Goal: Task Accomplishment & Management: Complete application form

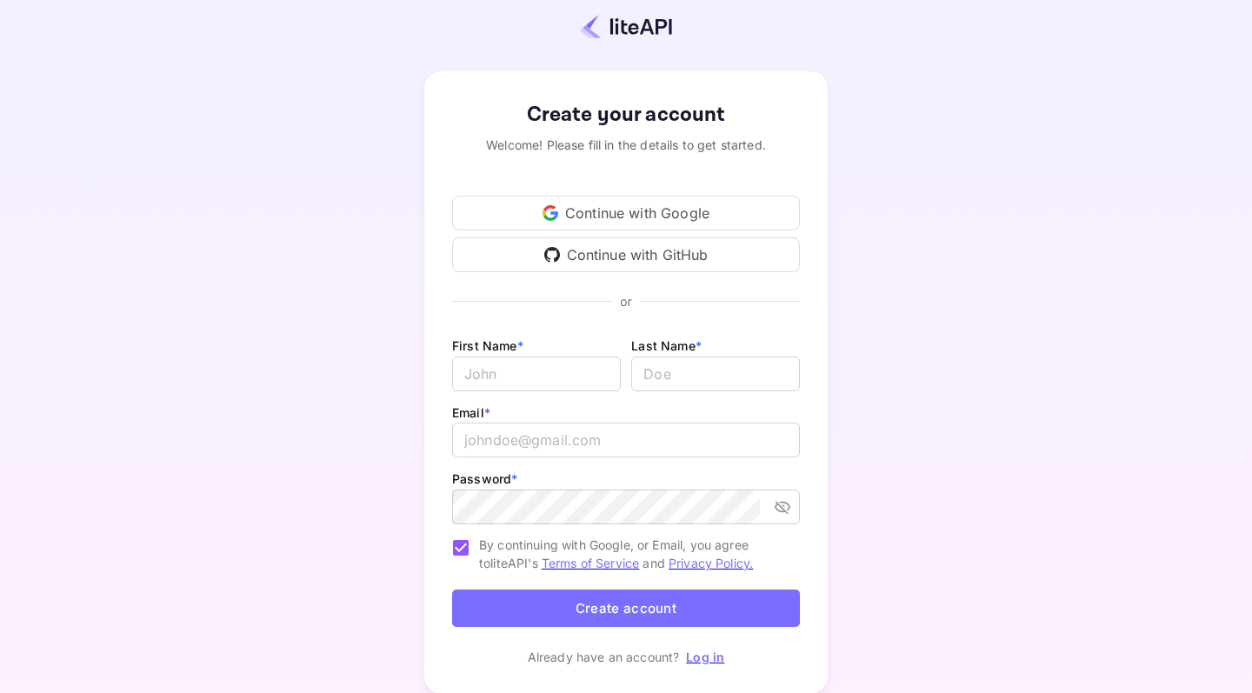
scroll to position [5, 0]
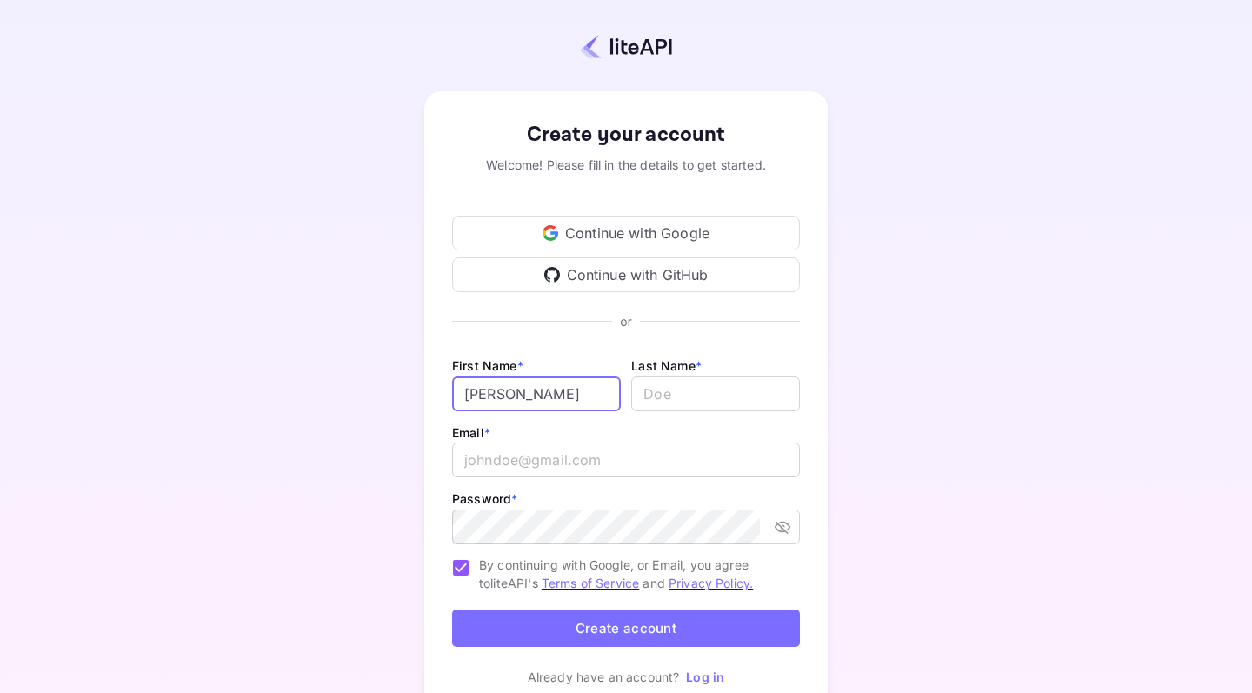
click at [537, 390] on input "[PERSON_NAME]" at bounding box center [536, 394] width 169 height 35
type input "[PERSON_NAME]"
type input "Seritti"
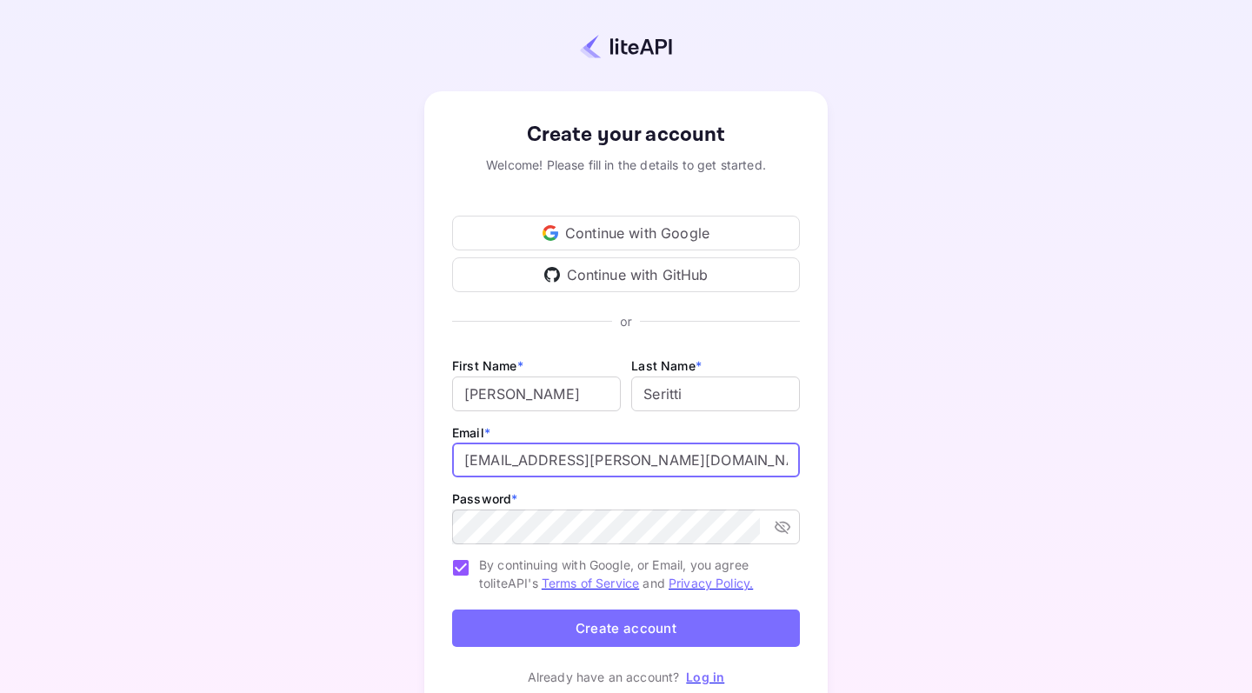
type input "[EMAIL_ADDRESS][PERSON_NAME][DOMAIN_NAME]"
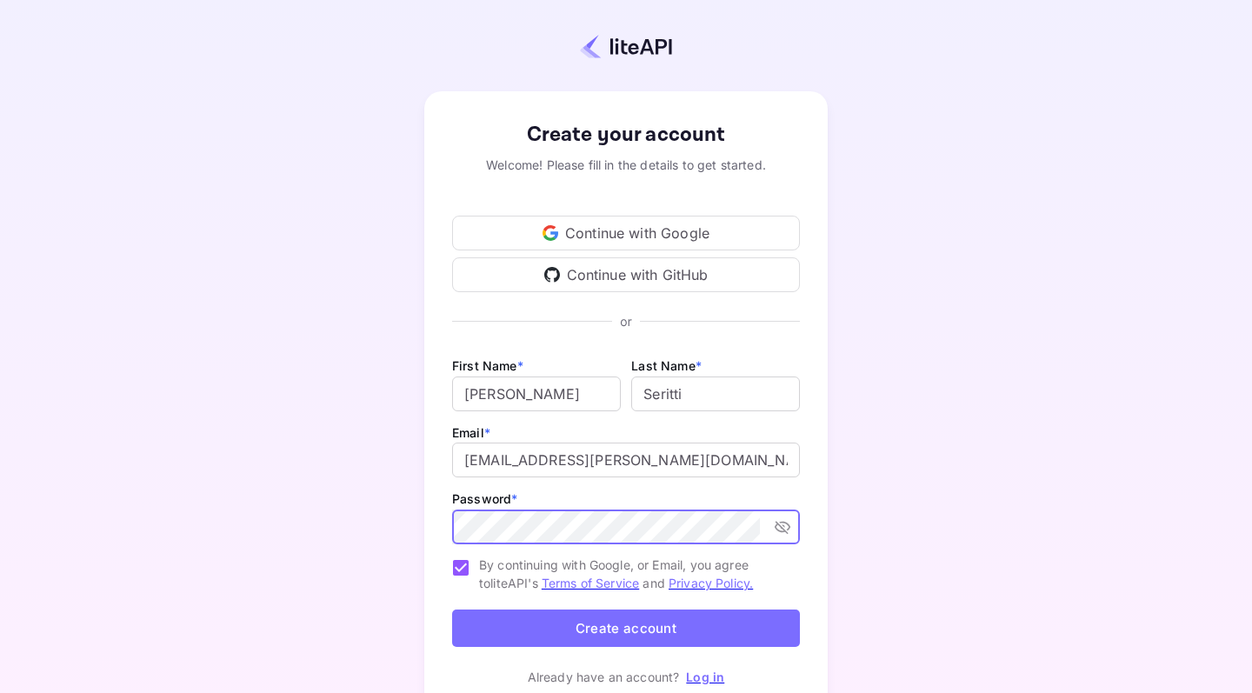
click at [626, 628] on button "Create account" at bounding box center [626, 628] width 348 height 37
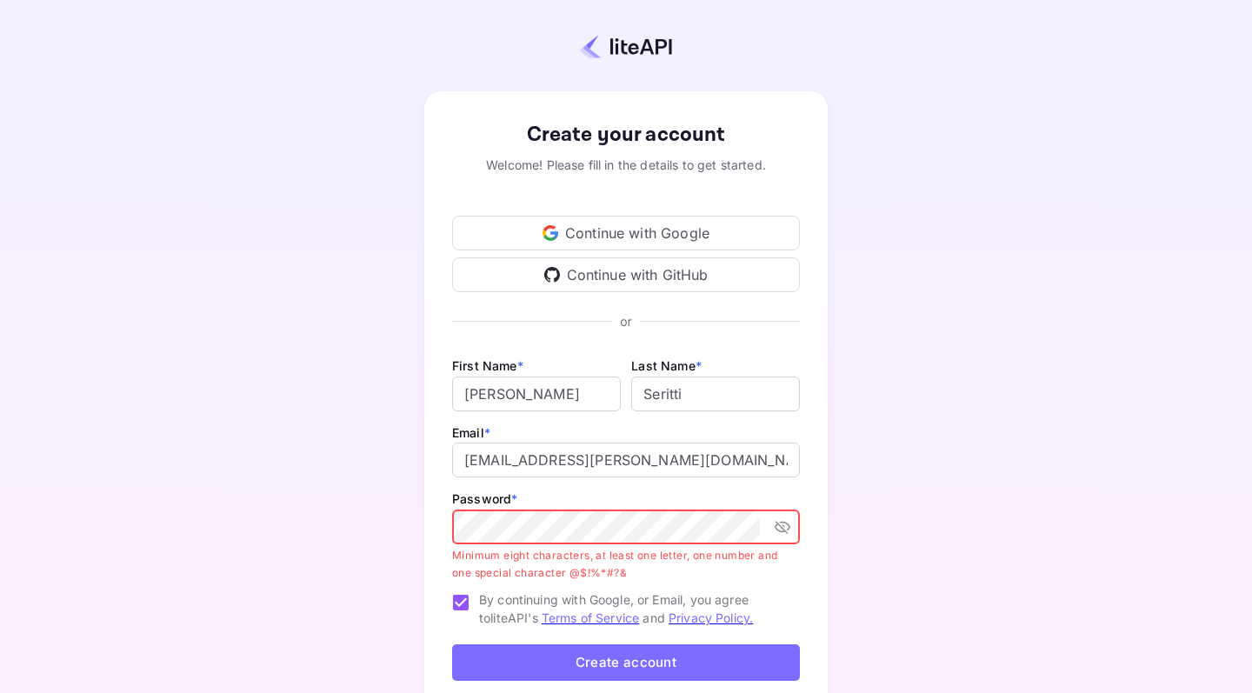
click at [794, 536] on button "toggle password visibility" at bounding box center [782, 526] width 31 height 31
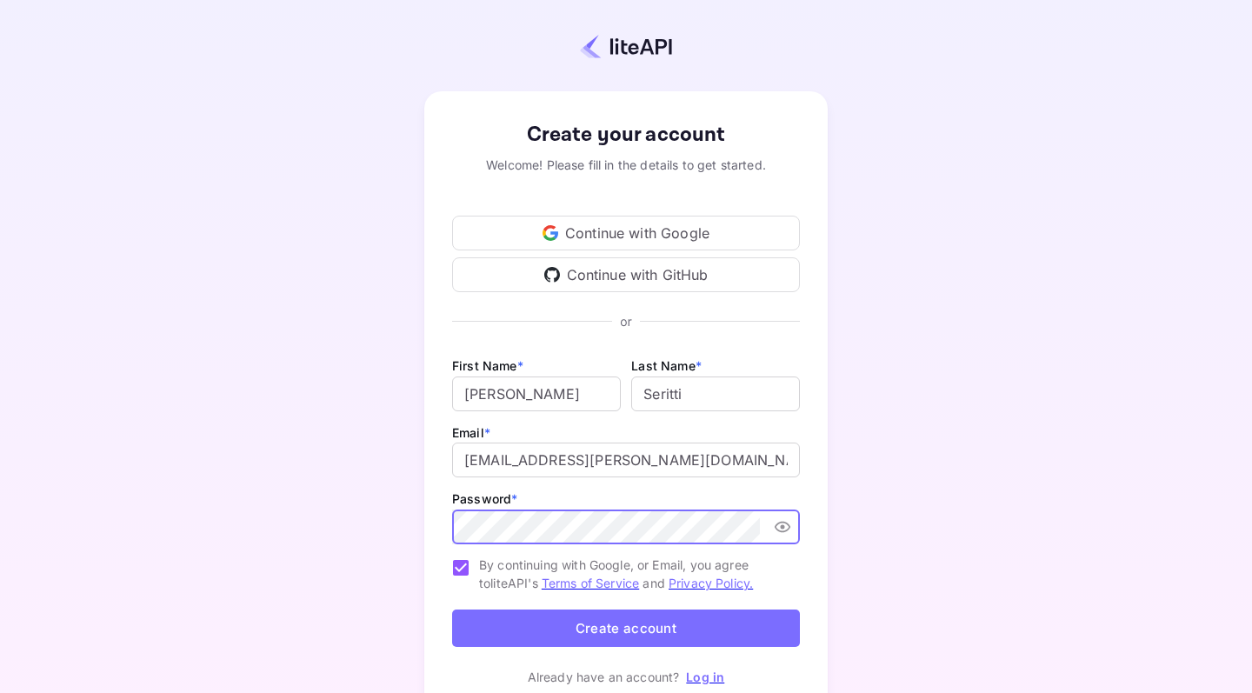
click at [925, 437] on div "Create your account Welcome! Please fill in the details to get started. Continu…" at bounding box center [626, 402] width 1099 height 664
click at [631, 624] on button "Create account" at bounding box center [626, 628] width 348 height 37
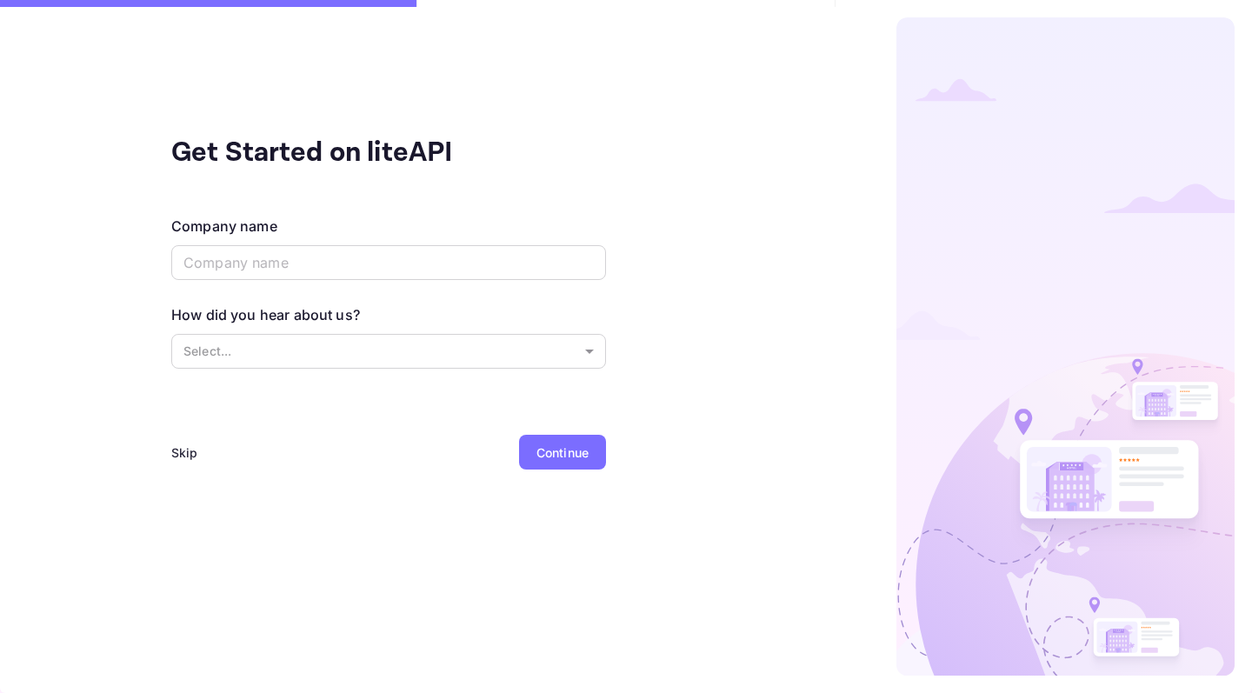
scroll to position [0, 0]
click at [394, 257] on input "text" at bounding box center [388, 262] width 435 height 35
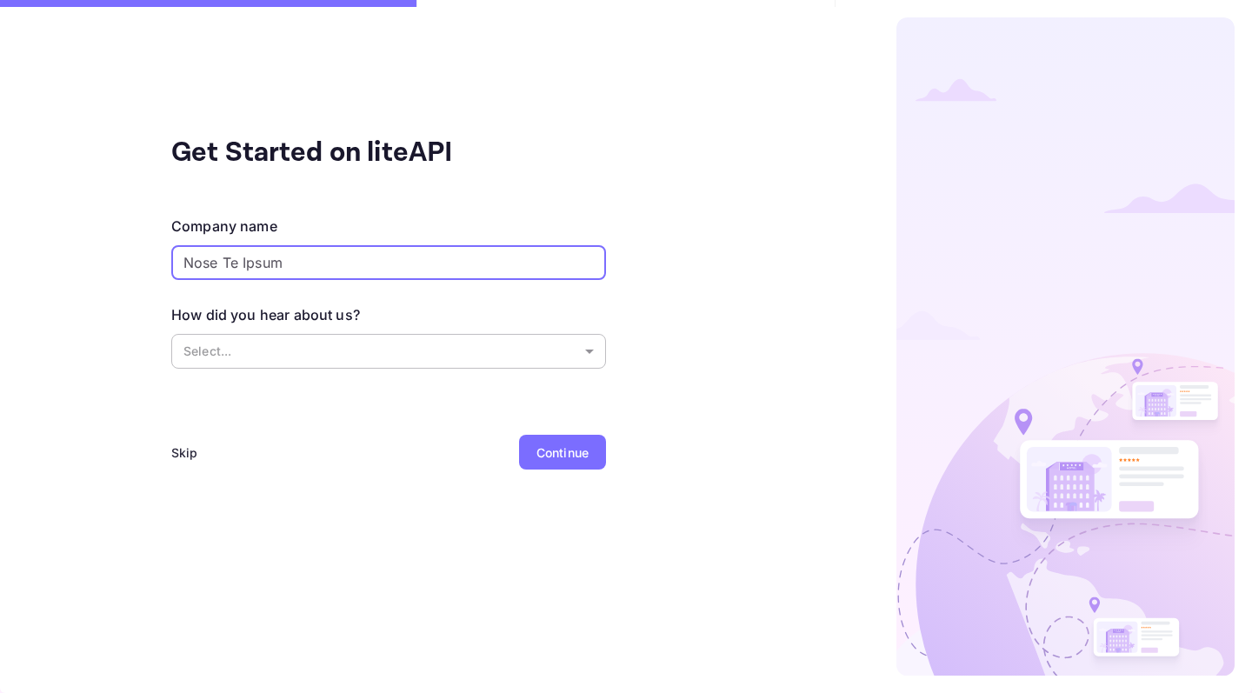
type input "Nose Te Ipsum"
click at [377, 339] on body "Get Started on liteAPI Company name Nose Te Ipsum ​ How did you hear about us? …" at bounding box center [626, 346] width 1252 height 693
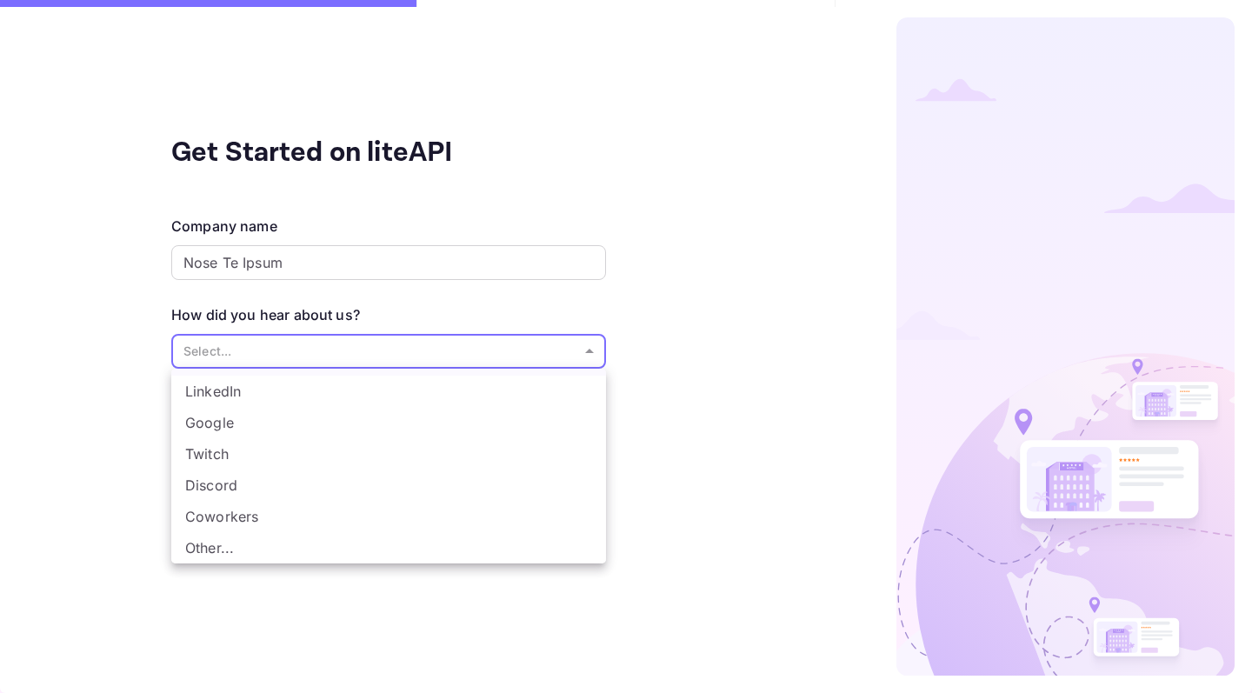
scroll to position [29, 0]
click at [324, 557] on li "Other..." at bounding box center [388, 547] width 435 height 31
type input "Other..."
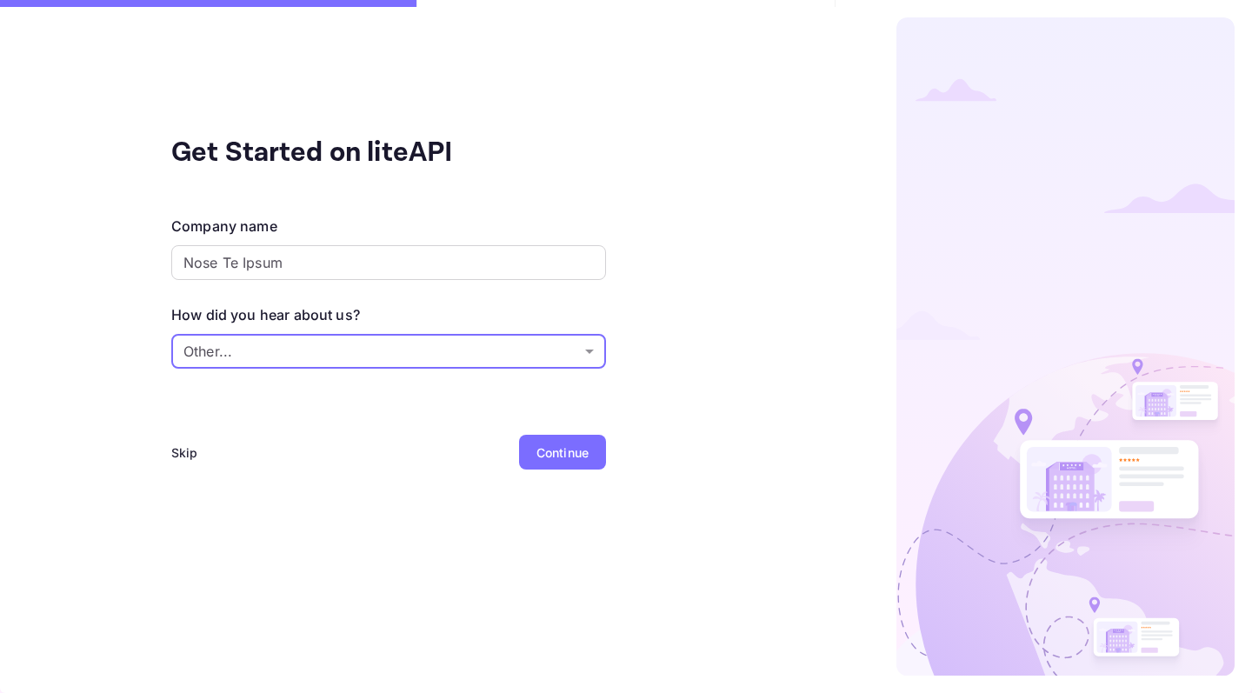
click at [565, 454] on div "Continue" at bounding box center [563, 453] width 52 height 18
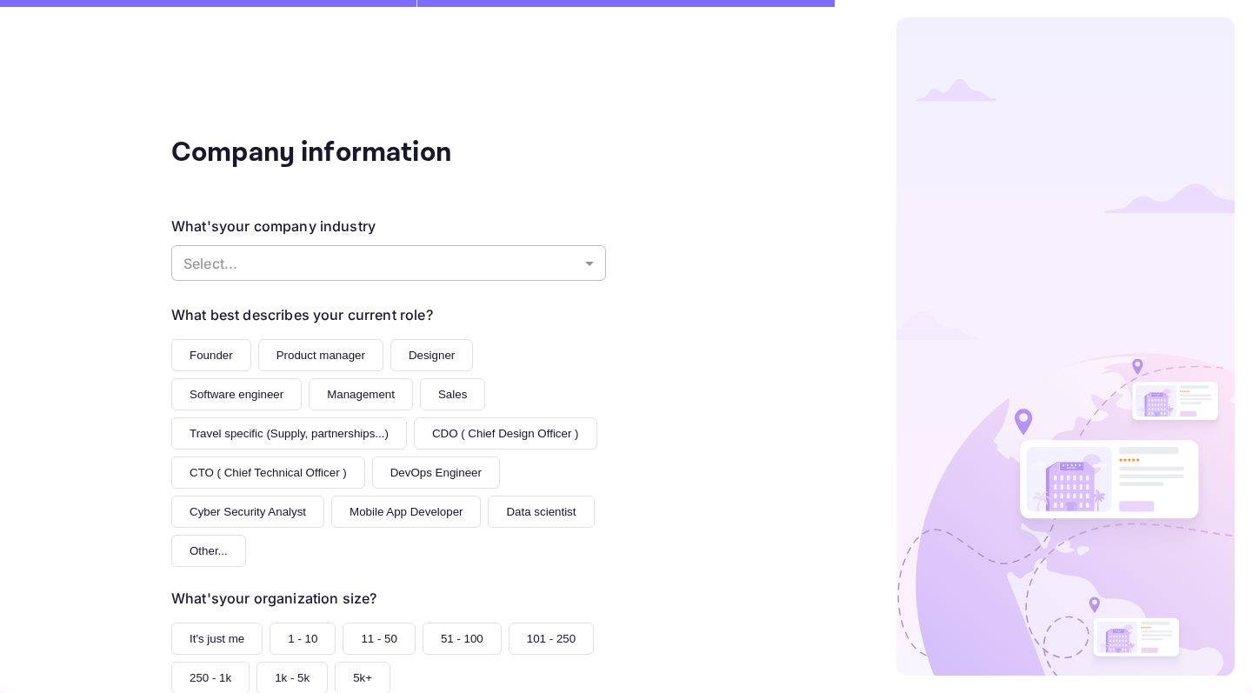
click at [587, 259] on body "Company information What's your company industry Select... ​ What best describe…" at bounding box center [626, 346] width 1252 height 693
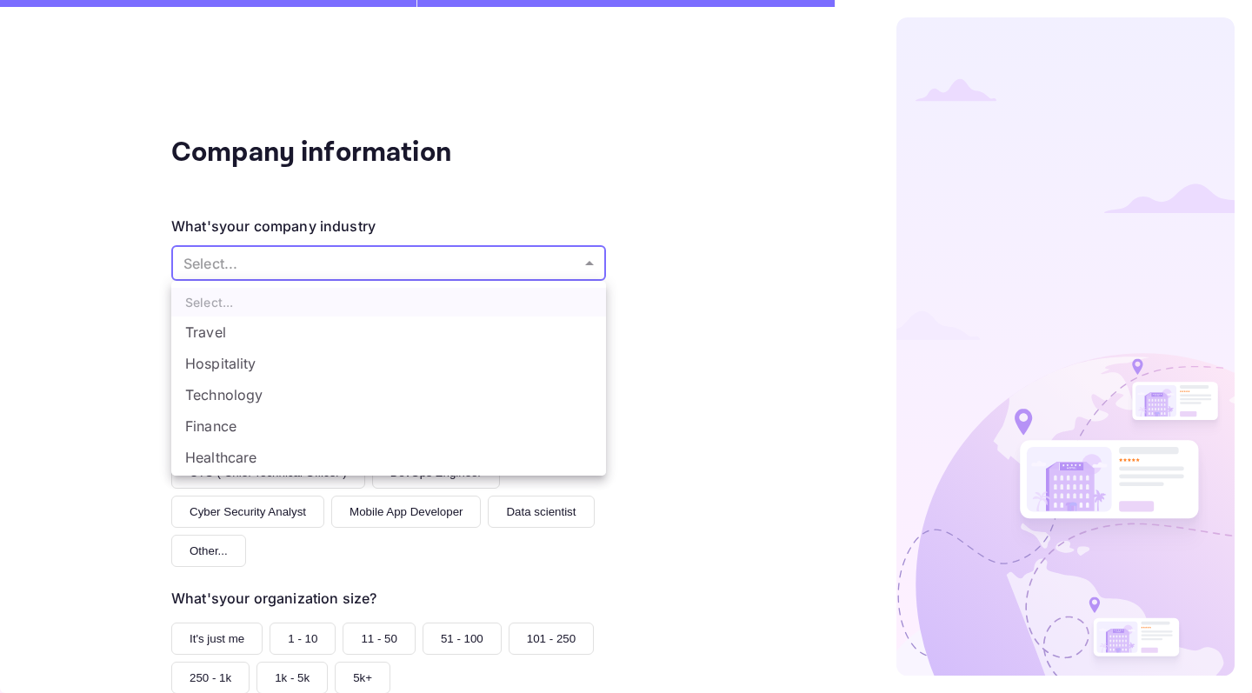
scroll to position [0, 0]
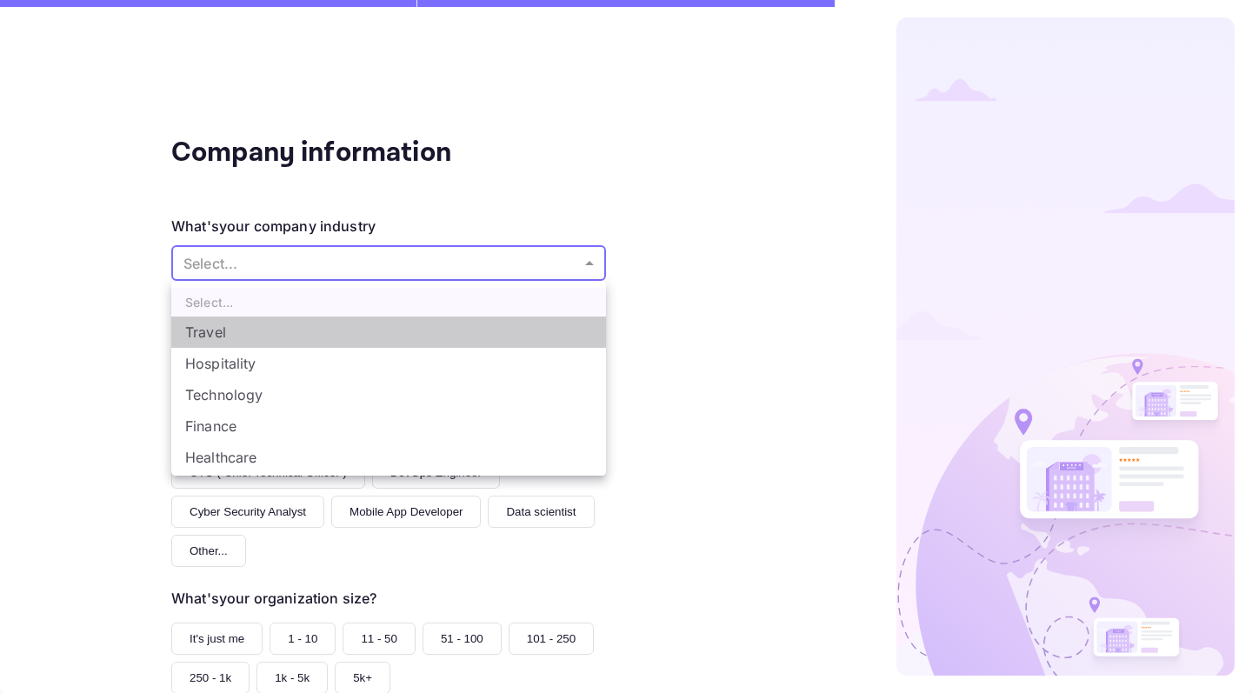
click at [415, 337] on li "Travel" at bounding box center [388, 332] width 435 height 31
type input "Travel"
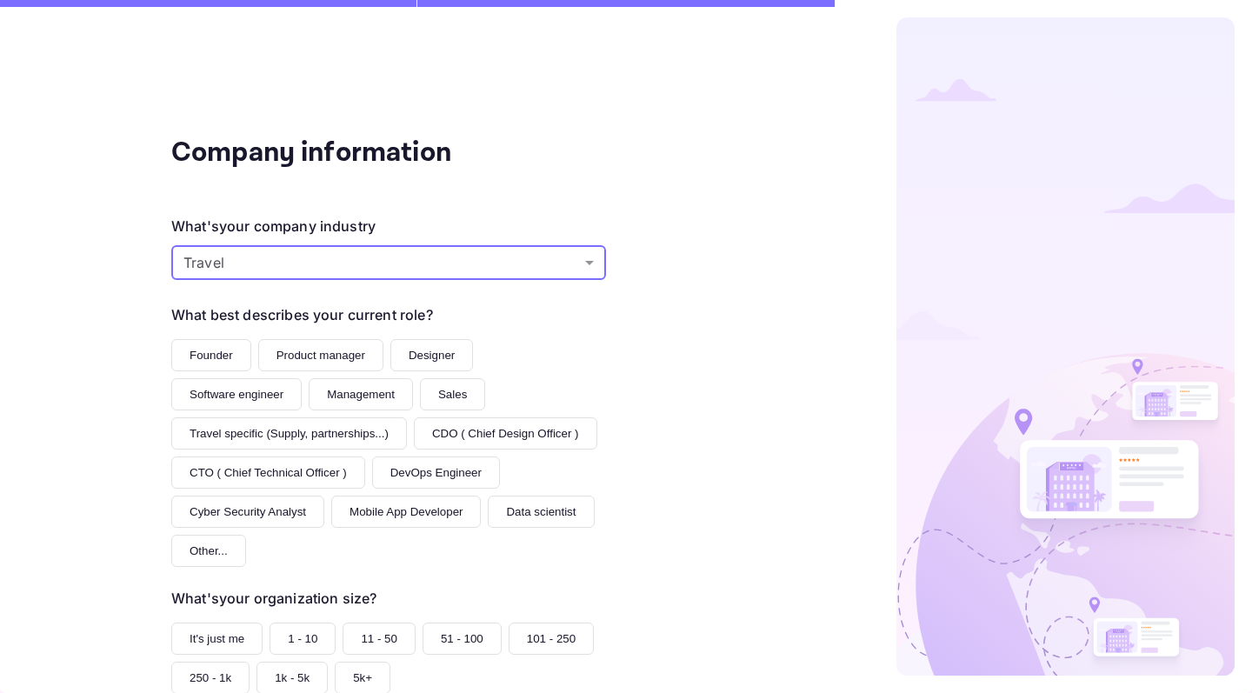
click at [216, 348] on button "Founder" at bounding box center [211, 355] width 80 height 32
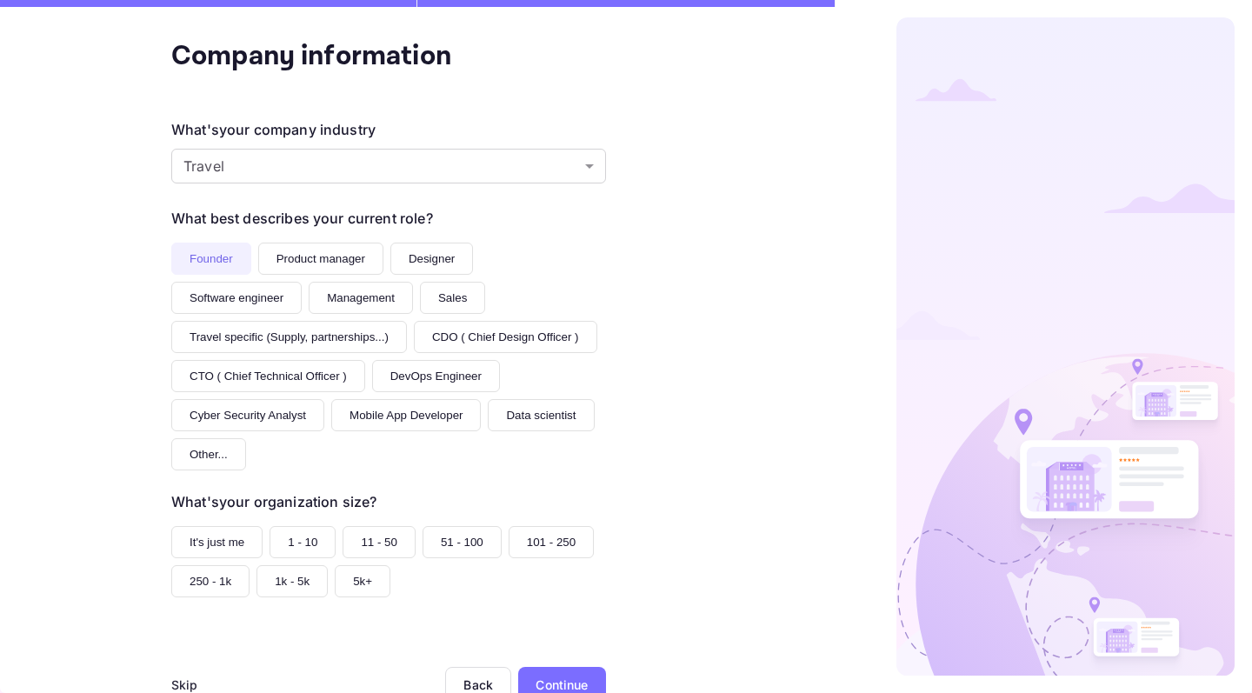
scroll to position [96, 0]
click at [244, 527] on button "It's just me" at bounding box center [216, 543] width 91 height 32
click at [572, 677] on div "Continue" at bounding box center [562, 686] width 52 height 18
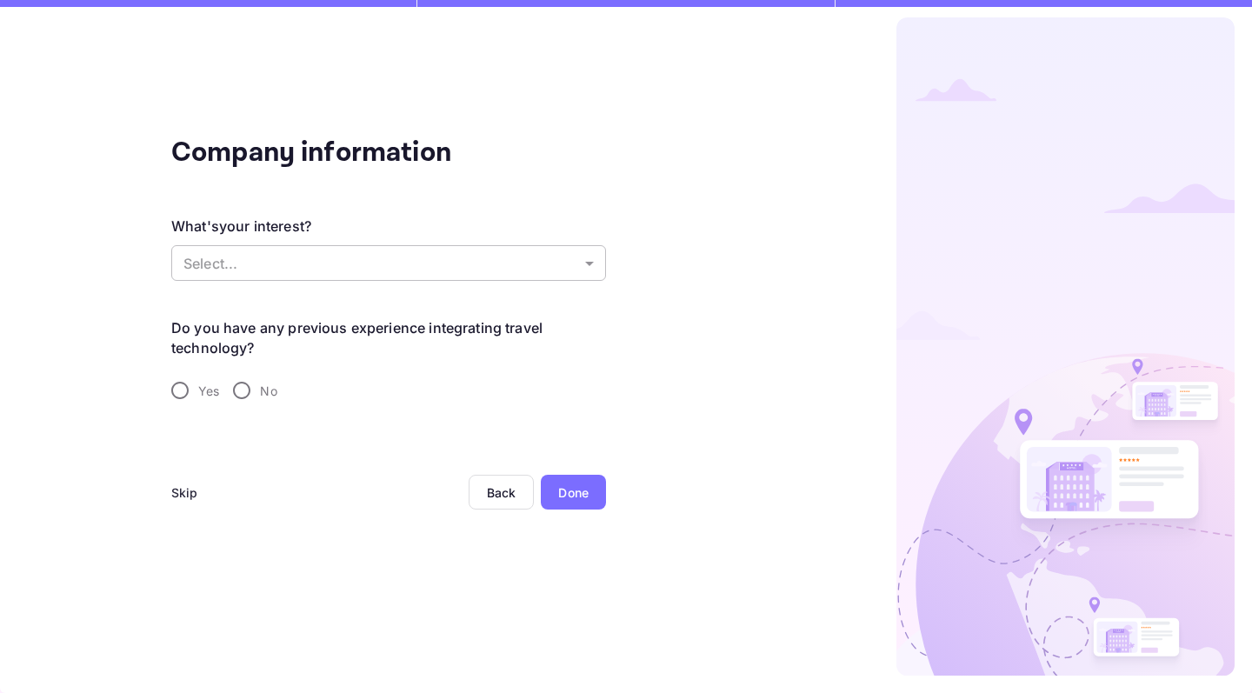
click at [589, 265] on body "Company information What's your interest? Select... ​ Do you have any previous …" at bounding box center [626, 346] width 1252 height 693
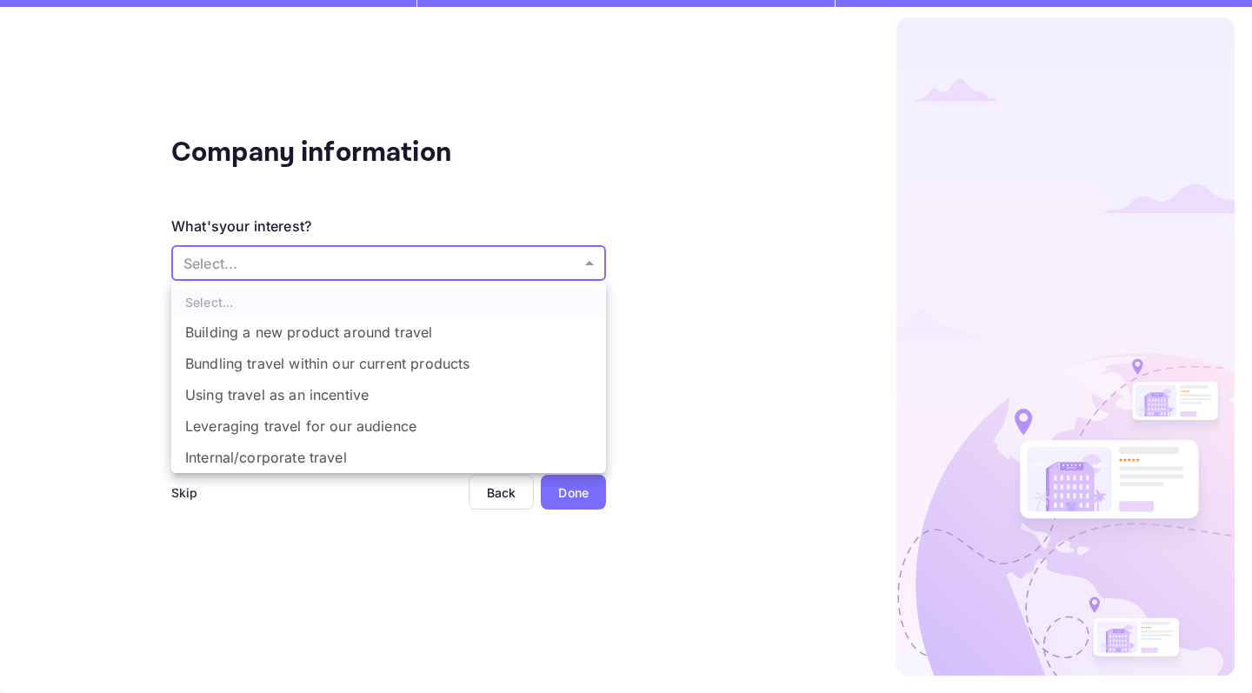
click at [511, 352] on li "Bundling travel within our current products" at bounding box center [388, 363] width 435 height 31
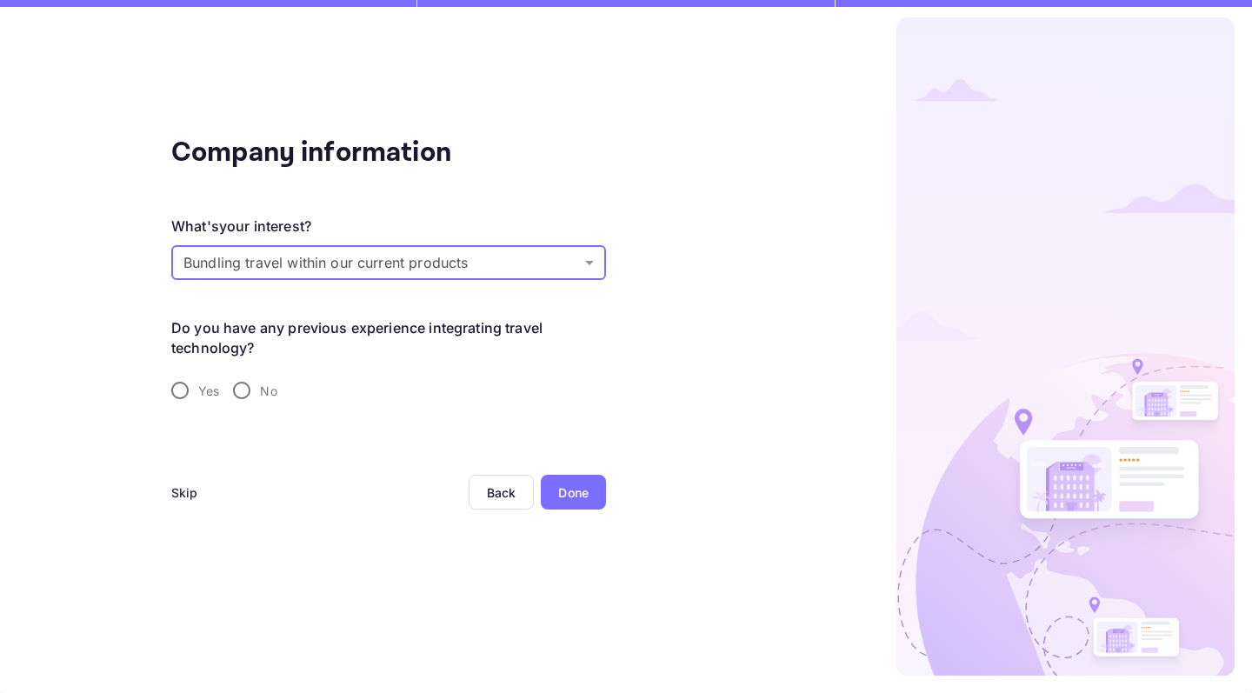
type input "Bundling travel within our current products"
click at [242, 394] on input "No" at bounding box center [242, 390] width 37 height 37
radio input "true"
click at [571, 484] on div "Done" at bounding box center [573, 493] width 30 height 18
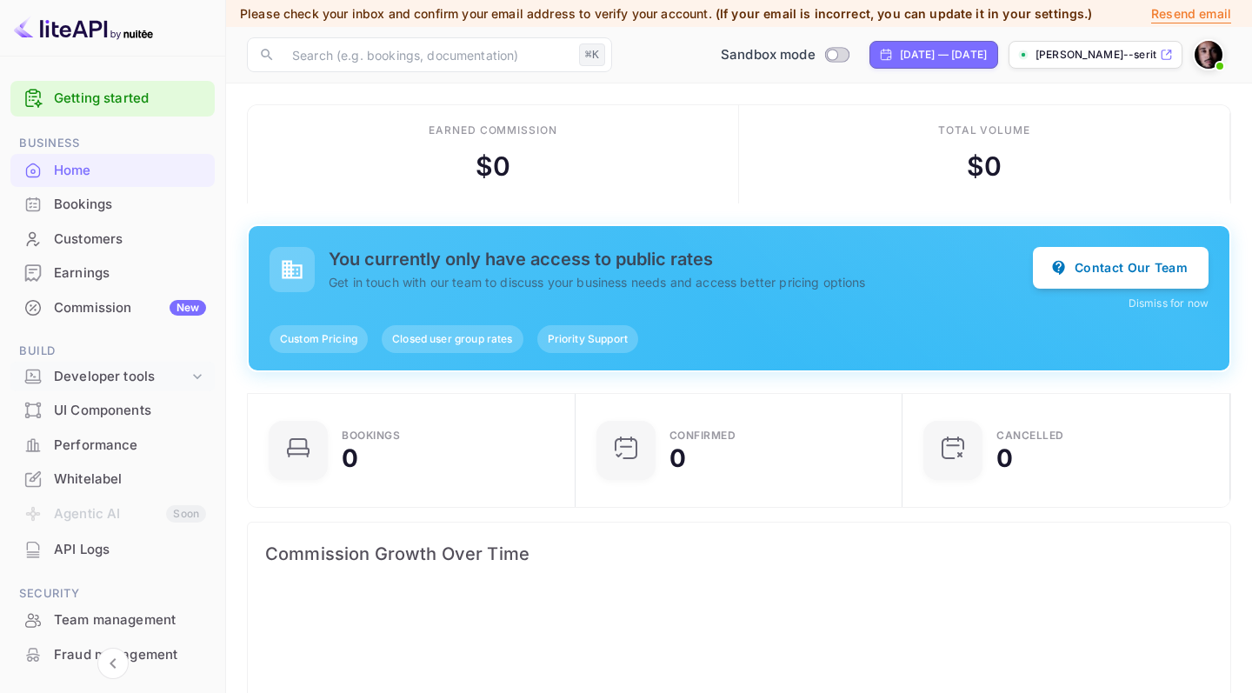
click at [190, 373] on icon at bounding box center [197, 376] width 17 height 17
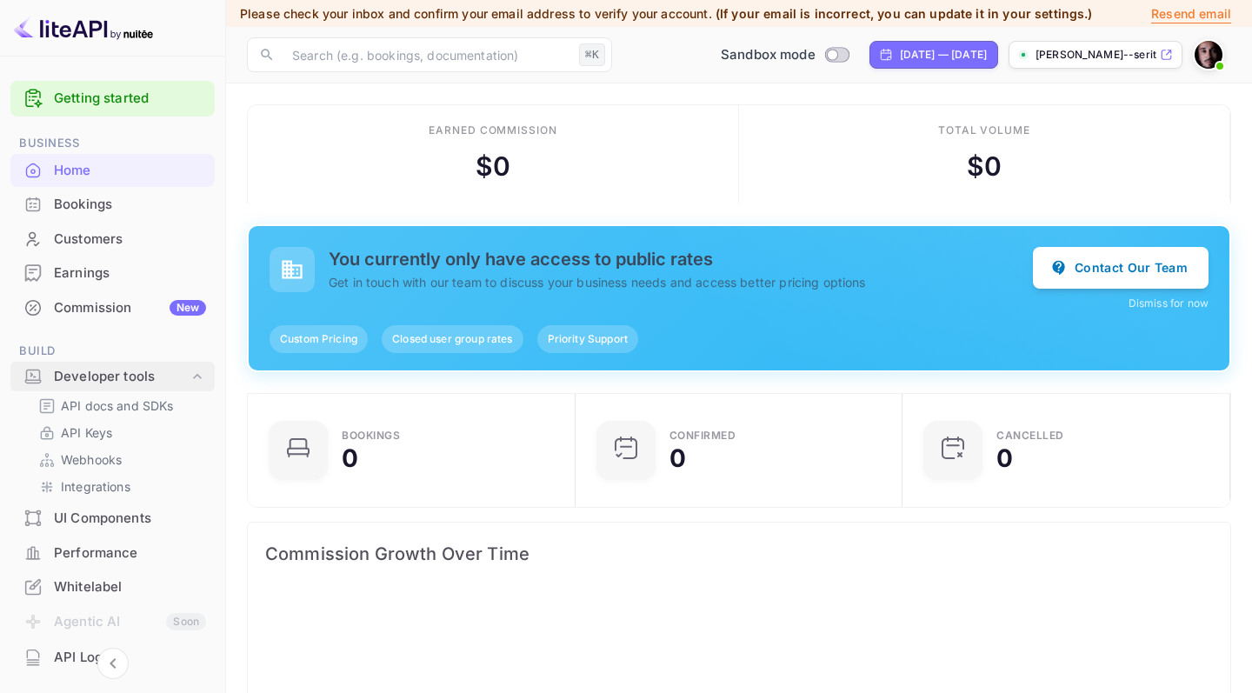
click at [190, 373] on icon at bounding box center [197, 376] width 17 height 17
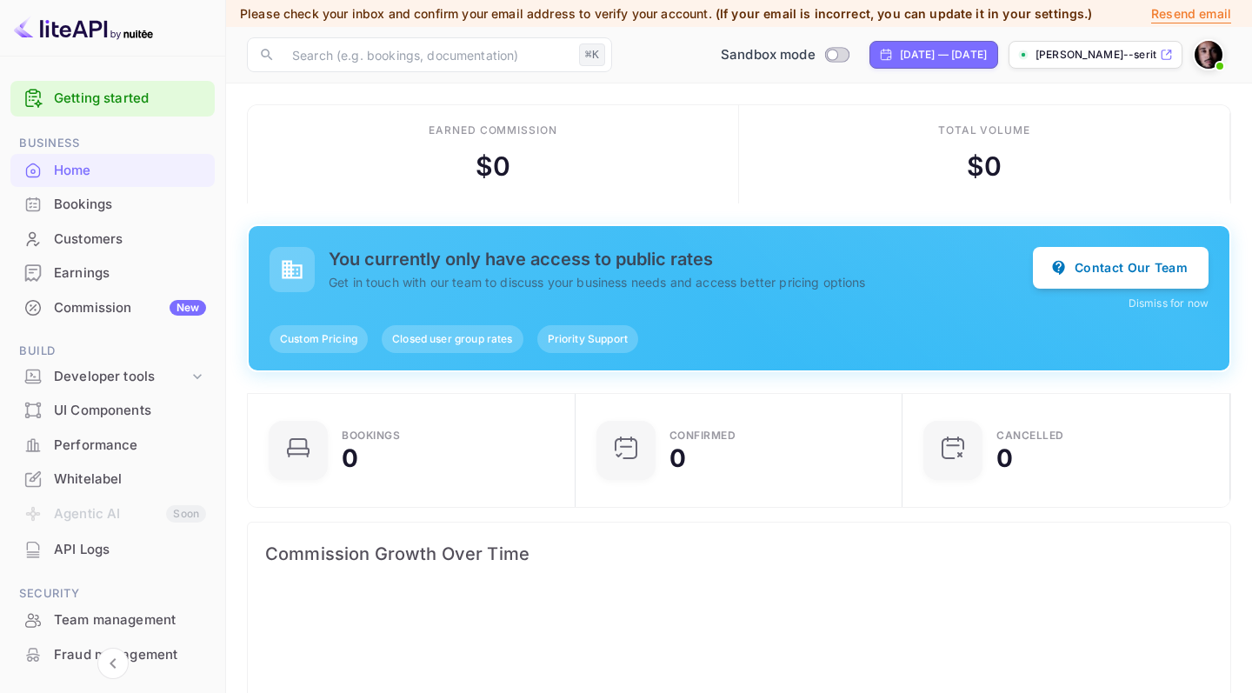
click at [107, 483] on div "Whitelabel" at bounding box center [130, 480] width 152 height 20
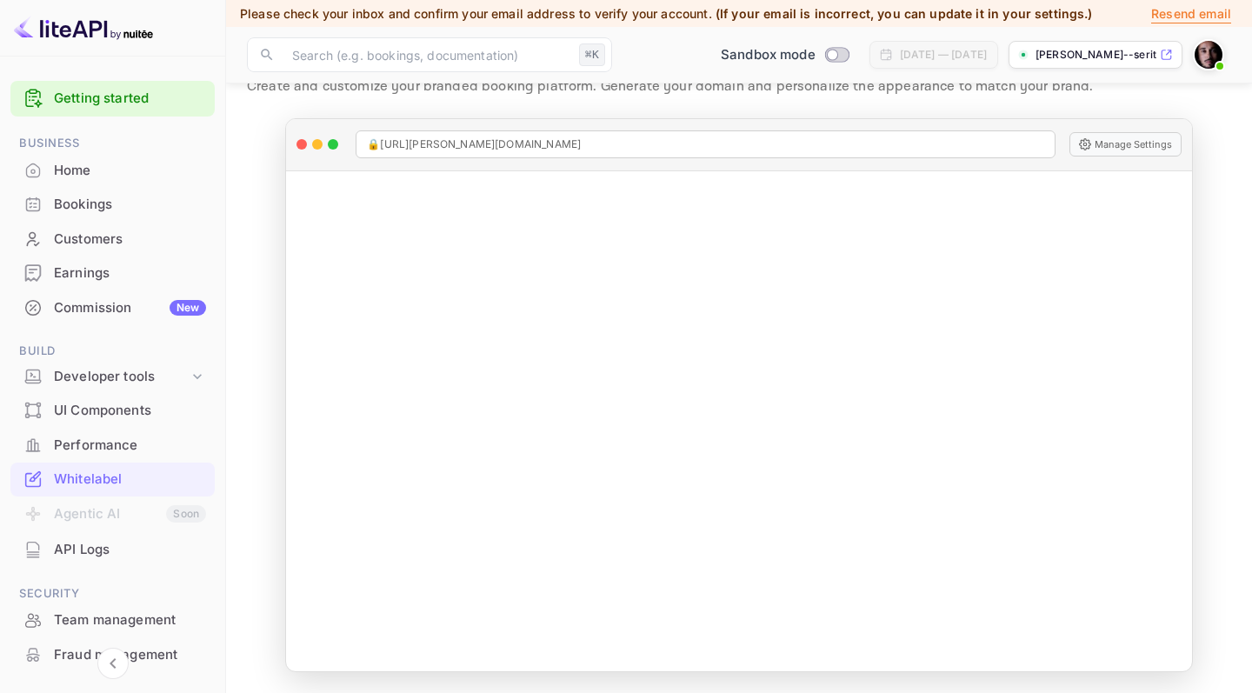
scroll to position [66, 0]
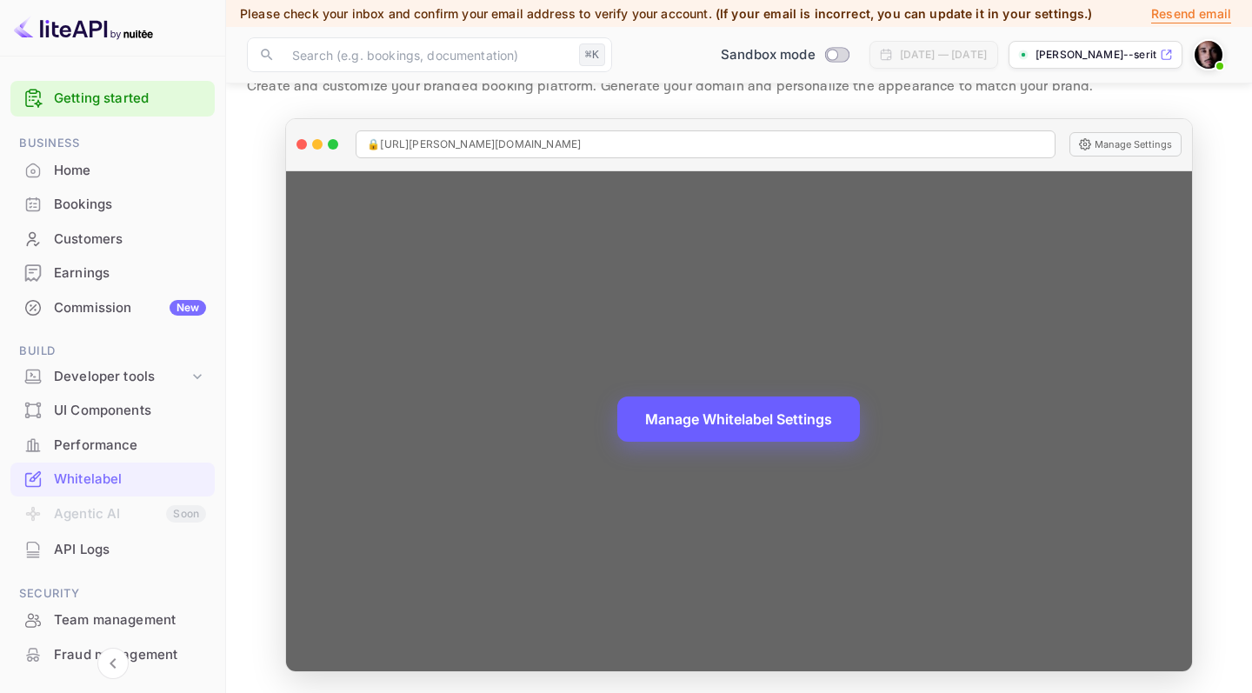
click at [751, 411] on button "Manage Whitelabel Settings" at bounding box center [739, 419] width 243 height 45
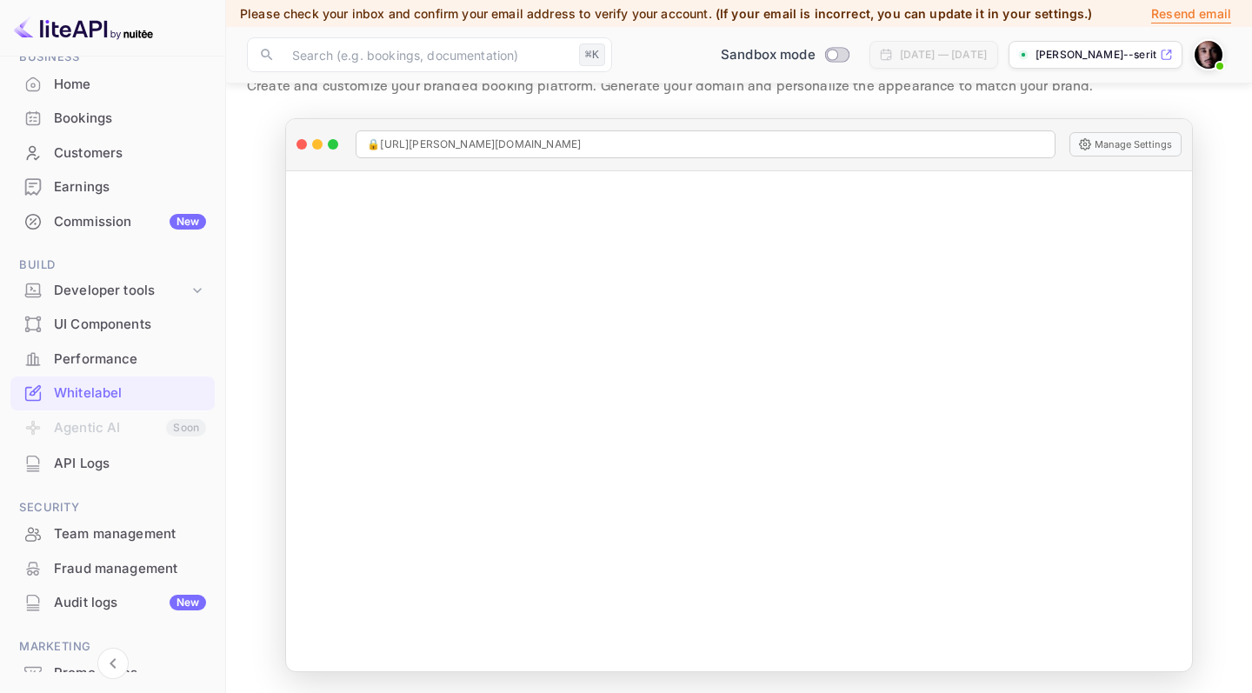
click at [101, 125] on div "Bookings" at bounding box center [130, 119] width 152 height 20
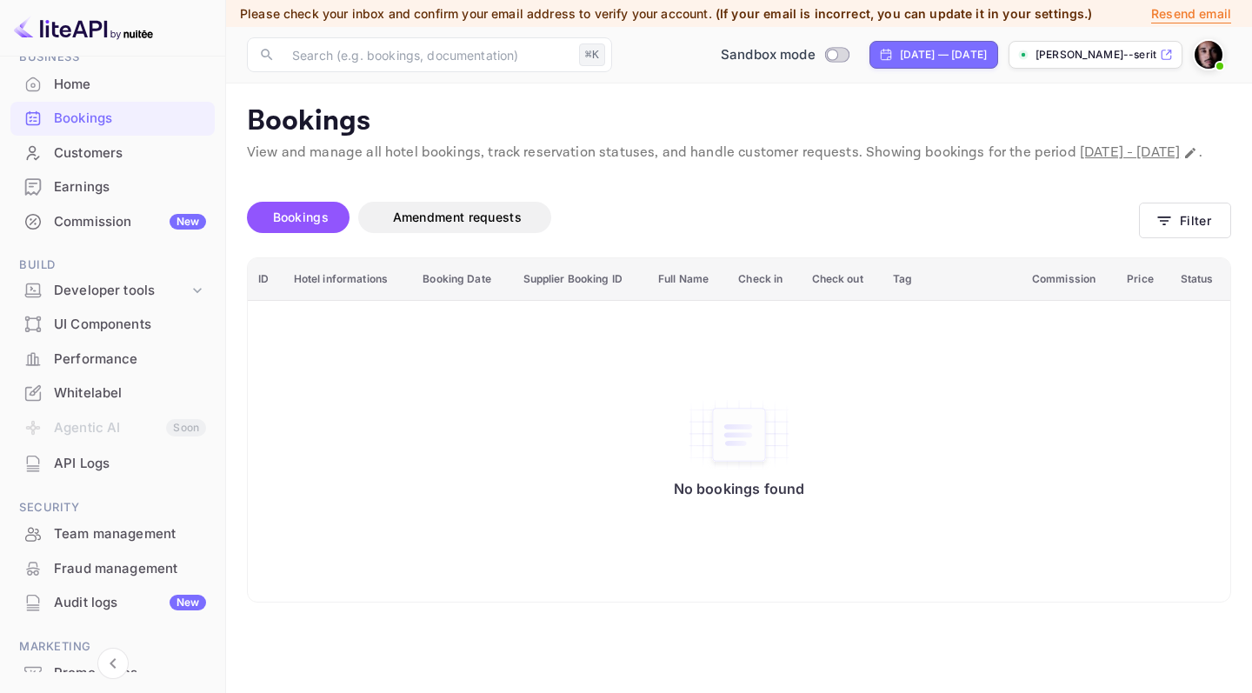
click at [106, 181] on div "Earnings" at bounding box center [130, 187] width 152 height 20
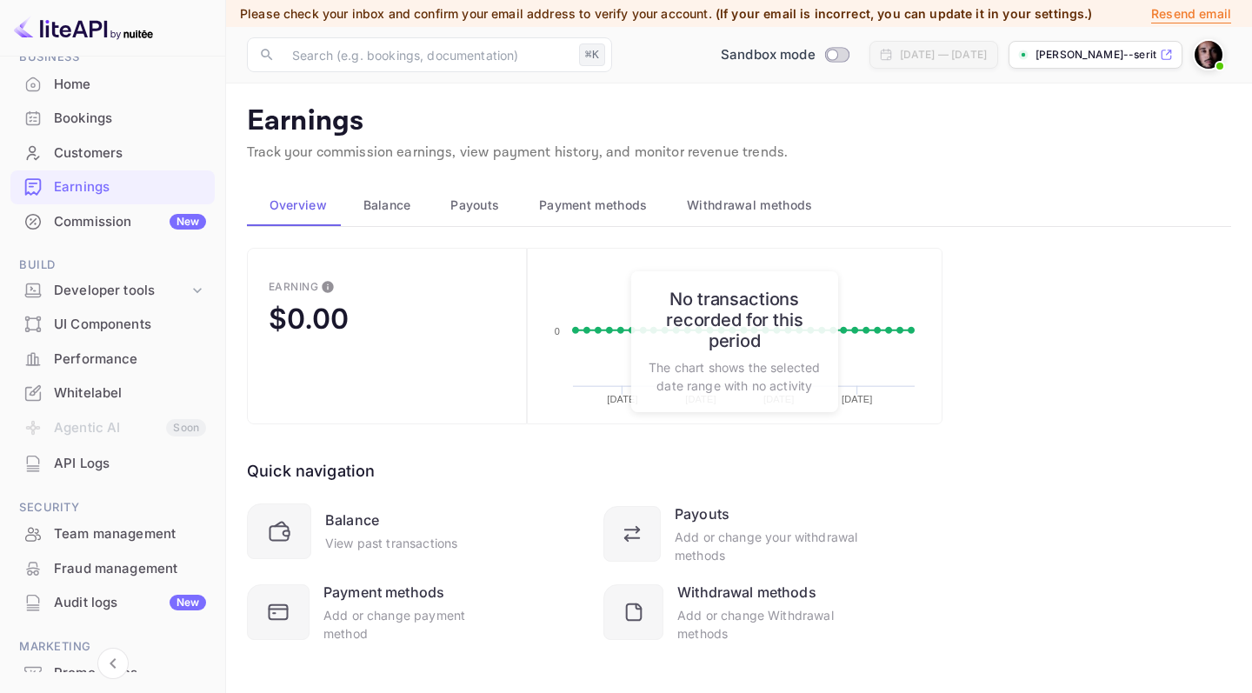
click at [100, 215] on div "Commission New" at bounding box center [130, 222] width 152 height 20
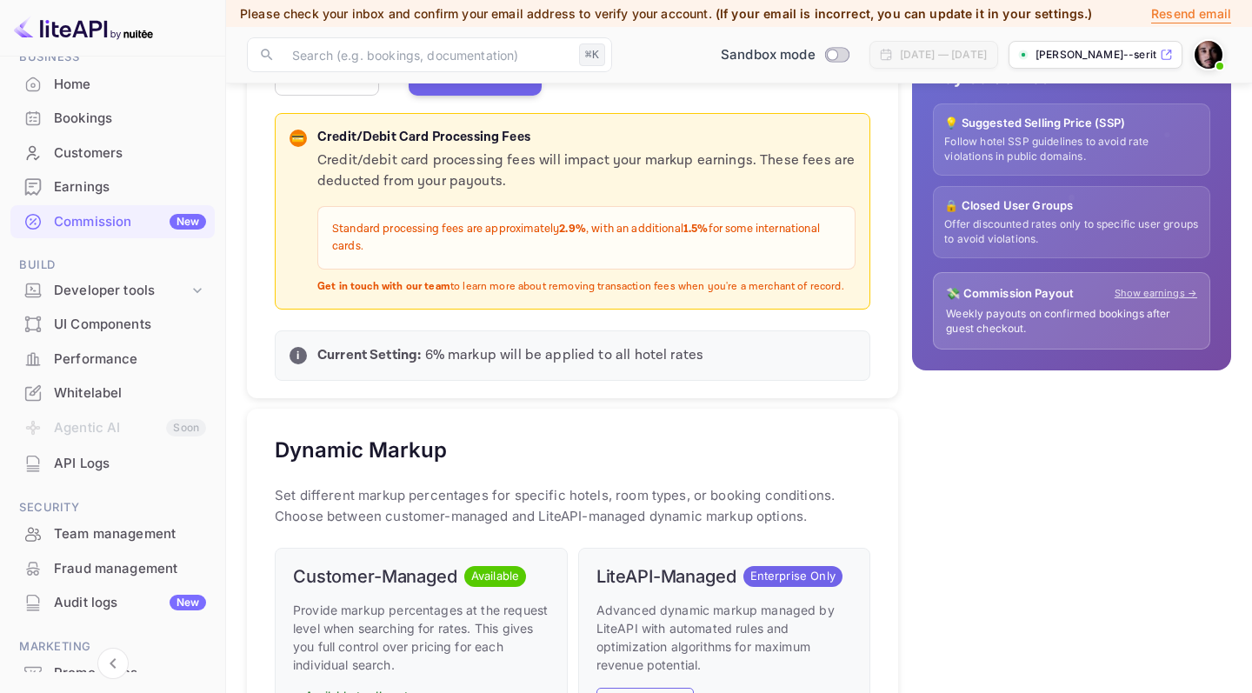
scroll to position [454, 0]
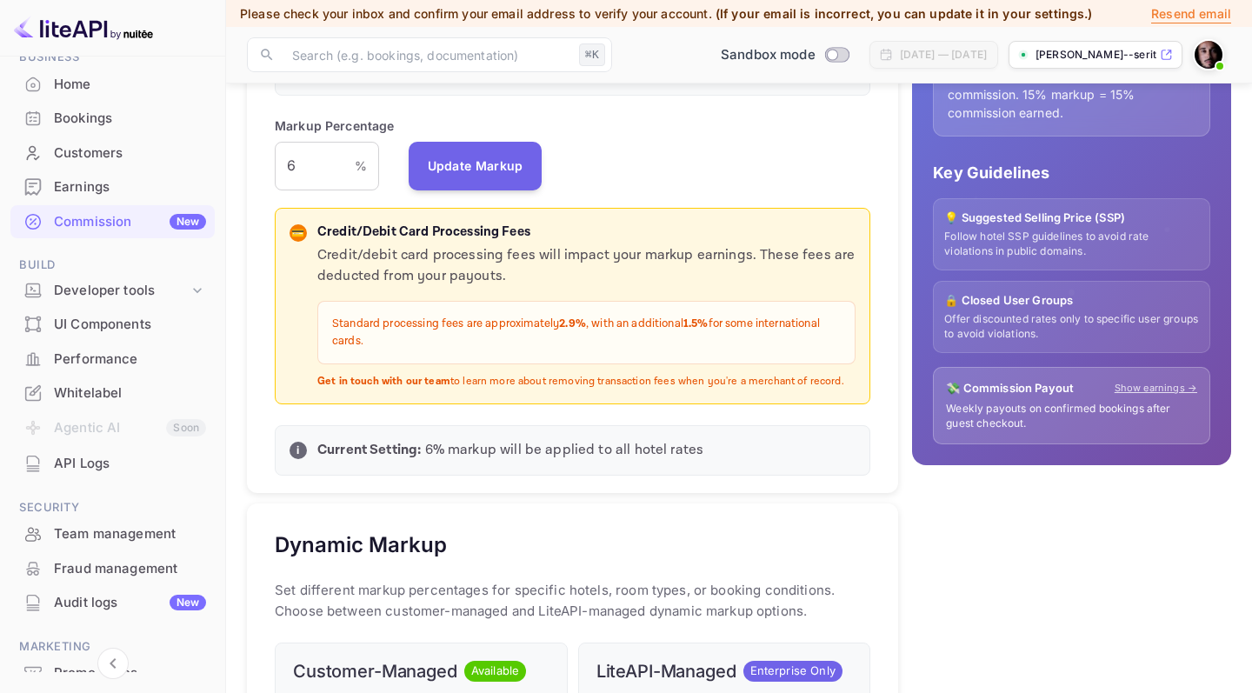
click at [134, 325] on div "UI Components" at bounding box center [130, 325] width 152 height 20
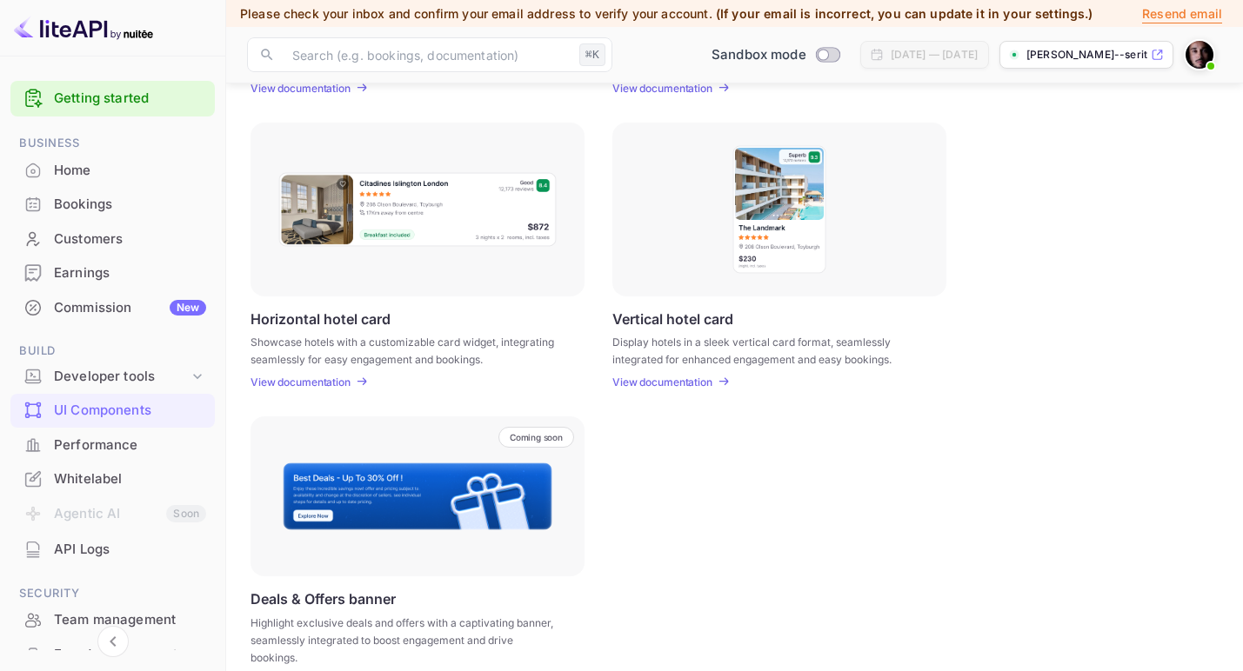
click at [127, 97] on link "Getting started" at bounding box center [130, 99] width 152 height 20
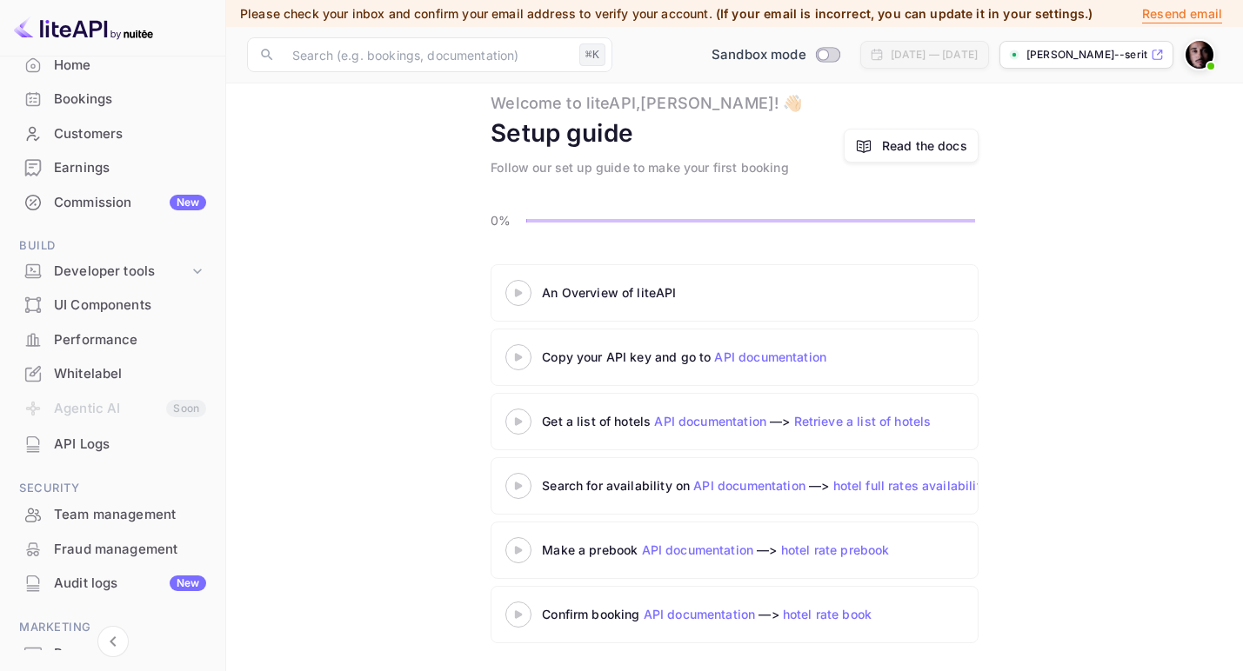
scroll to position [57, 0]
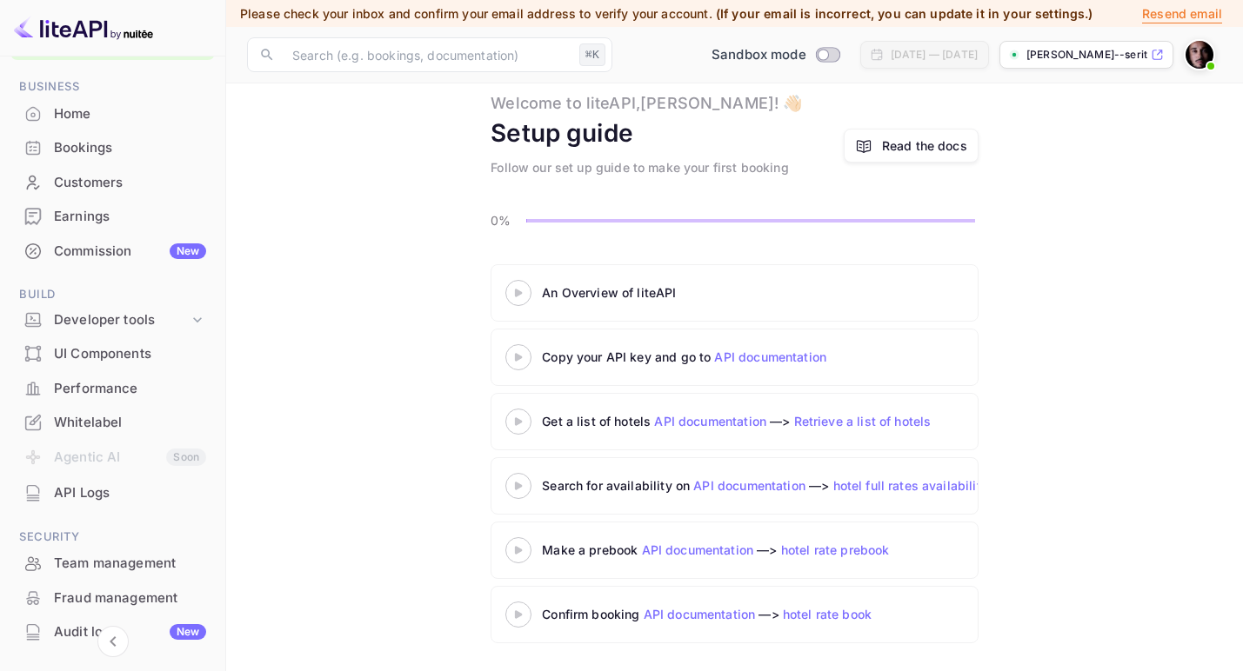
click at [134, 413] on div "Whitelabel" at bounding box center [130, 423] width 152 height 20
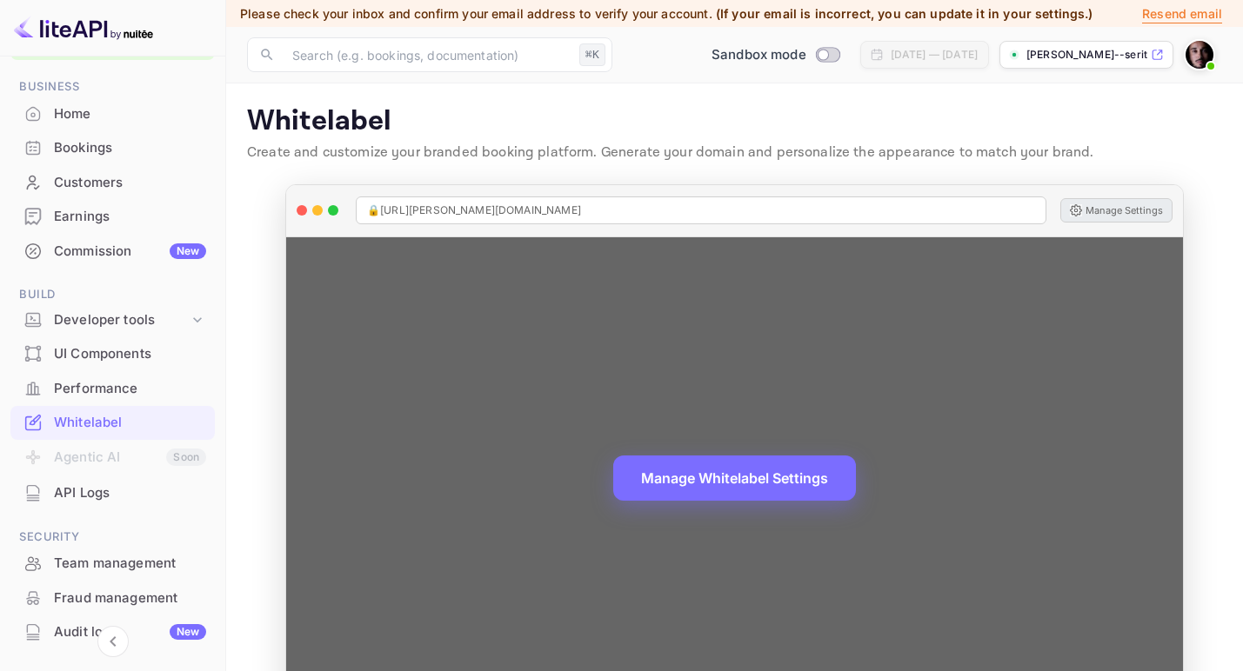
click at [1144, 217] on button "Manage Settings" at bounding box center [1116, 210] width 112 height 24
